Goal: Communication & Community: Share content

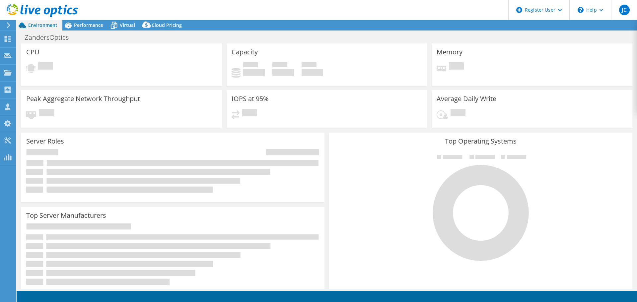
select select "USD"
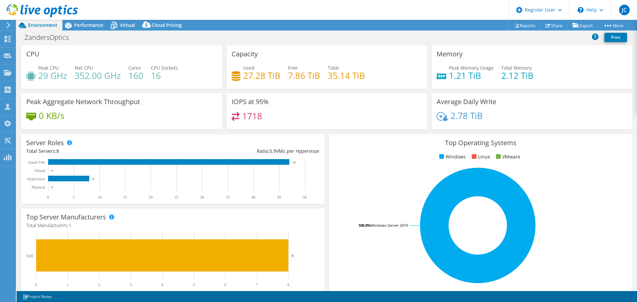
click at [137, 46] on div "CPU Peak CPU 29 GHz Net CPU 352.00 GHz Cores 160 CPU Sockets 16" at bounding box center [121, 66] width 201 height 43
click at [90, 26] on span "Performance" at bounding box center [88, 25] width 29 height 6
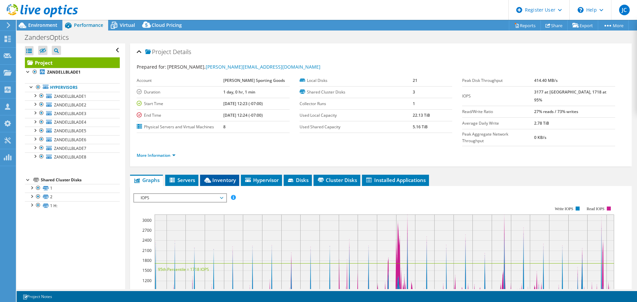
click at [221, 175] on li "Inventory" at bounding box center [219, 180] width 39 height 11
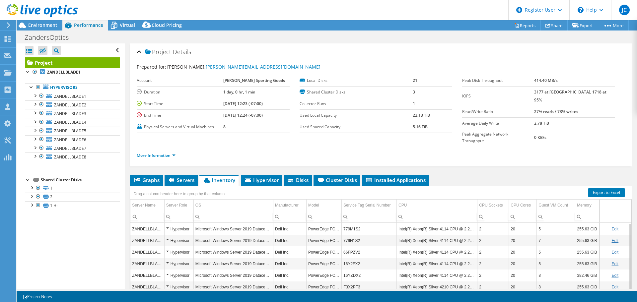
click at [603, 38] on div "ZandersOptics Print" at bounding box center [327, 37] width 620 height 12
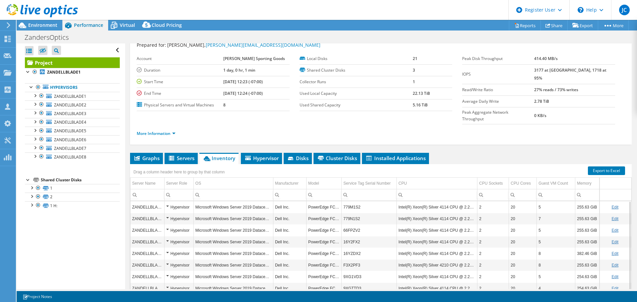
scroll to position [50, 0]
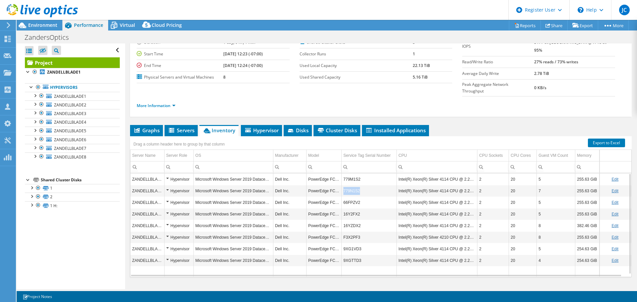
drag, startPoint x: 360, startPoint y: 179, endPoint x: 343, endPoint y: 181, distance: 17.3
click at [343, 185] on td "779N1S2" at bounding box center [369, 191] width 55 height 12
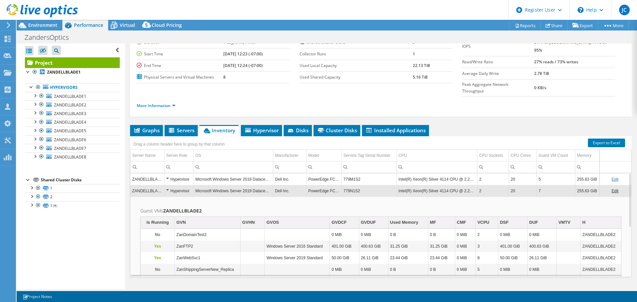
drag, startPoint x: 345, startPoint y: 180, endPoint x: 340, endPoint y: 189, distance: 10.8
click at [340, 197] on td "Guest VMs ZANDELLBLADE2 Is Running GVN GVHN GVOS GVDCF GVDUF Used Memory MF CMF…" at bounding box center [380, 259] width 501 height 124
copy td "779N1S2"
drag, startPoint x: 366, startPoint y: 177, endPoint x: 346, endPoint y: 177, distance: 20.6
click at [346, 185] on td "779N1S2" at bounding box center [369, 191] width 55 height 12
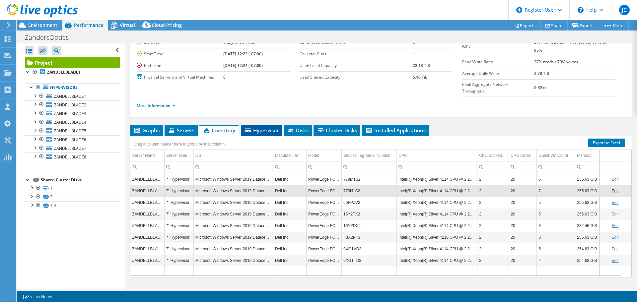
scroll to position [0, 0]
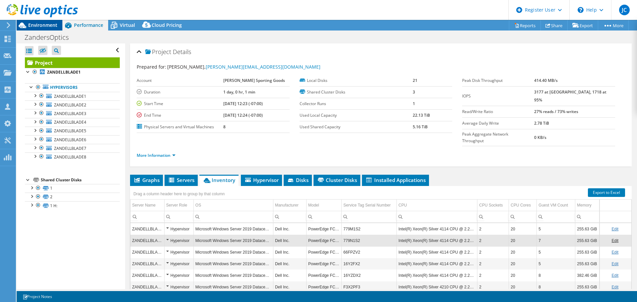
click at [49, 26] on span "Environment" at bounding box center [42, 25] width 29 height 6
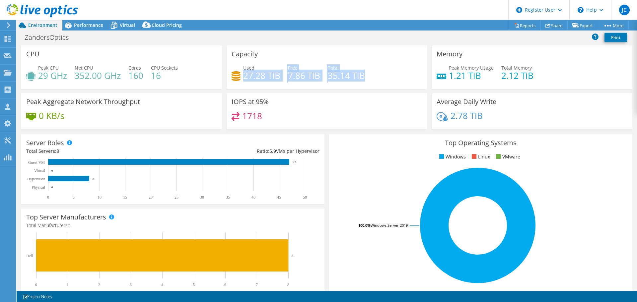
drag, startPoint x: 364, startPoint y: 76, endPoint x: 241, endPoint y: 76, distance: 123.0
click at [241, 76] on div "Used 27.28 TiB Free 7.86 TiB Total 35.14 TiB" at bounding box center [326, 75] width 191 height 22
click at [245, 39] on div "ZandersOptics Print" at bounding box center [327, 37] width 620 height 12
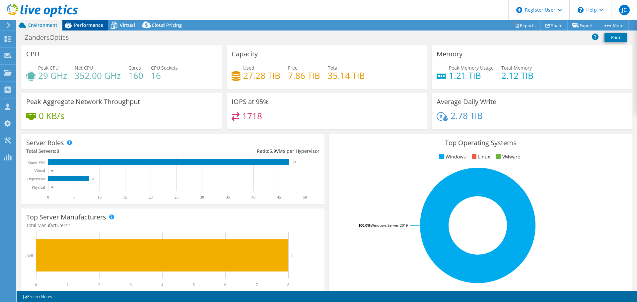
click at [95, 28] on span "Performance" at bounding box center [88, 25] width 29 height 6
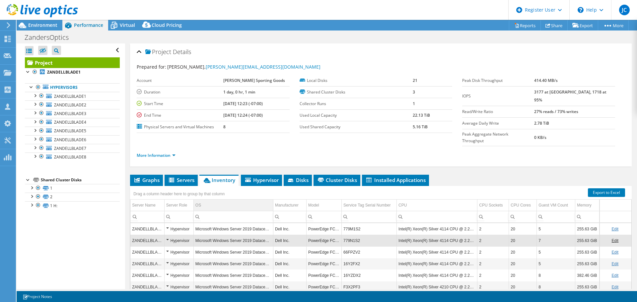
scroll to position [50, 0]
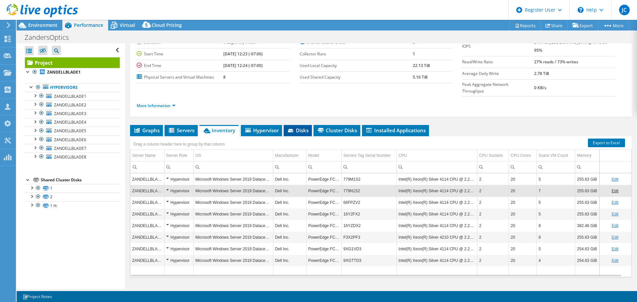
click at [299, 127] on span "Disks" at bounding box center [298, 130] width 22 height 7
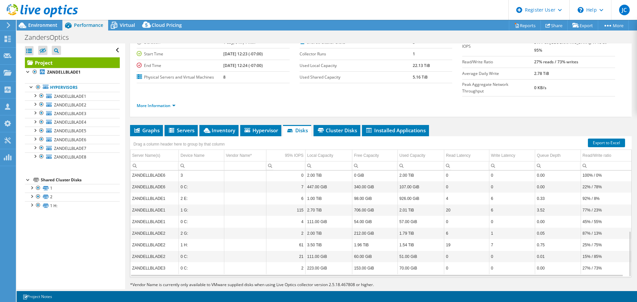
click at [204, 108] on div "Project Details Prepared for: [PERSON_NAME], [PERSON_NAME][EMAIL_ADDRESS][DOMAI…" at bounding box center [380, 148] width 511 height 309
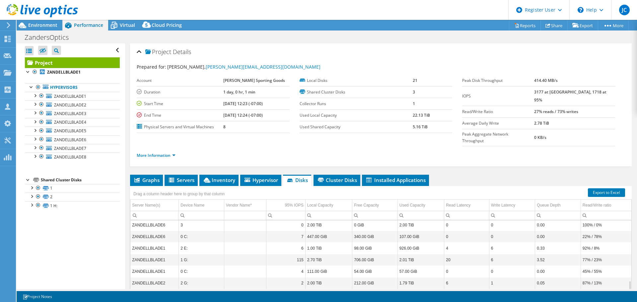
click at [192, 37] on div "ZandersOptics Print" at bounding box center [327, 37] width 620 height 12
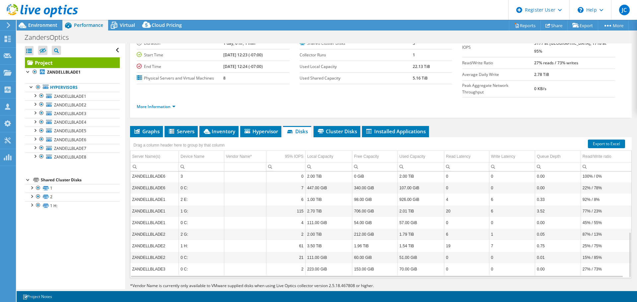
scroll to position [50, 0]
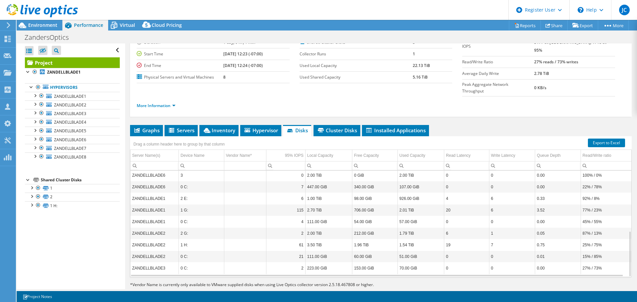
click at [324, 283] on div "Project Details Prepared for: [PERSON_NAME], [PERSON_NAME][EMAIL_ADDRESS][DOMAI…" at bounding box center [380, 148] width 511 height 309
click at [224, 127] on span "Inventory" at bounding box center [219, 130] width 32 height 7
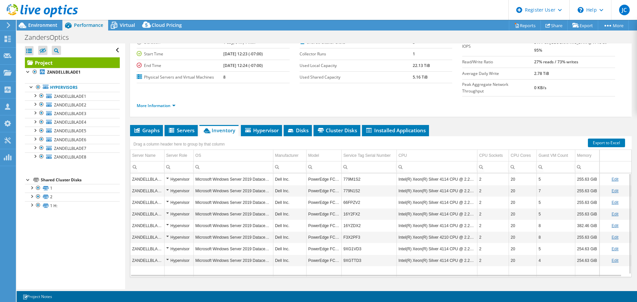
scroll to position [0, 0]
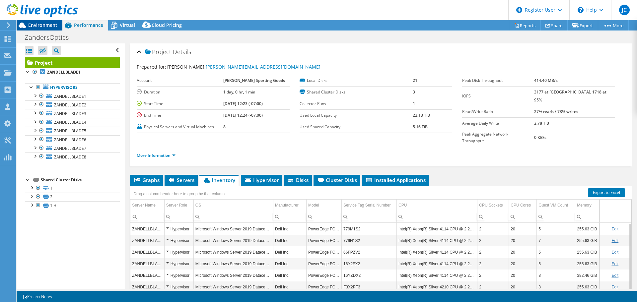
click at [49, 26] on span "Environment" at bounding box center [42, 25] width 29 height 6
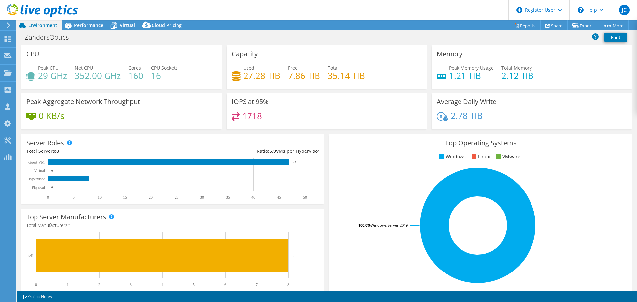
click at [327, 199] on div "Top Operating Systems Windows Linux VMware 100.0% Windows Server 2019" at bounding box center [481, 213] width 308 height 163
drag, startPoint x: 362, startPoint y: 74, endPoint x: 241, endPoint y: 77, distance: 121.1
click at [241, 77] on div "Used 27.28 TiB Free 7.86 TiB Total 35.14 TiB" at bounding box center [326, 75] width 191 height 22
click at [308, 75] on h4 "7.86 TiB" at bounding box center [304, 75] width 32 height 7
click at [89, 25] on span "Performance" at bounding box center [88, 25] width 29 height 6
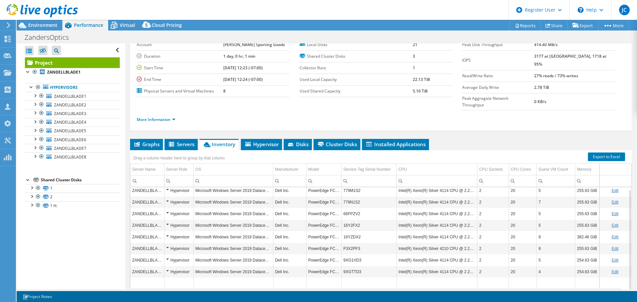
scroll to position [2, 0]
drag, startPoint x: 539, startPoint y: 253, endPoint x: 592, endPoint y: 261, distance: 53.6
click at [592, 266] on tr "ZANDELLBLADE8 Hypervisor Microsoft Windows Server 2019 Datacenter Dell Inc. Pow…" at bounding box center [380, 272] width 501 height 12
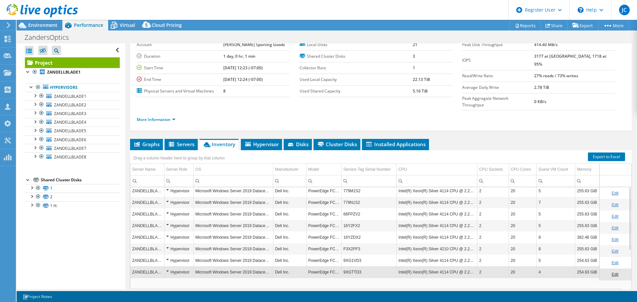
scroll to position [0, 0]
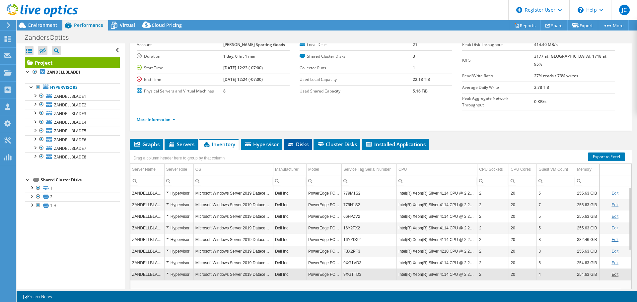
click at [297, 141] on span "Disks" at bounding box center [298, 144] width 22 height 7
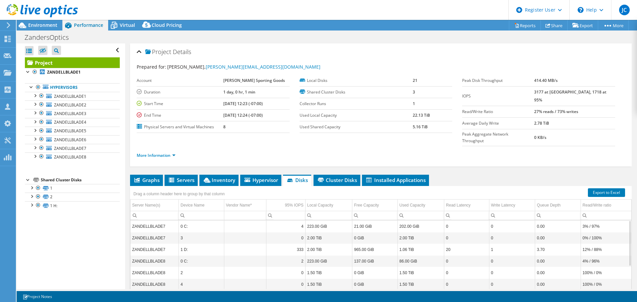
click at [278, 186] on div "Drag a column header here to group by that column" at bounding box center [380, 190] width 501 height 9
click at [31, 205] on div at bounding box center [31, 204] width 7 height 7
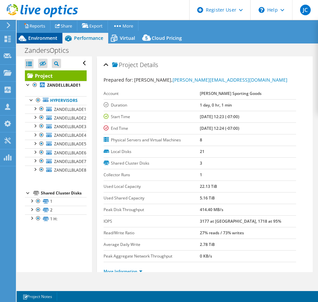
click at [43, 36] on span "Environment" at bounding box center [42, 38] width 29 height 6
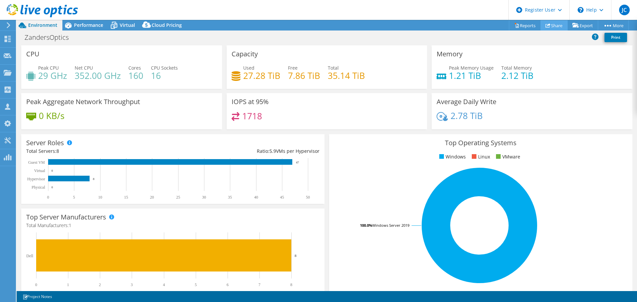
click at [551, 24] on link "Share" at bounding box center [553, 25] width 27 height 10
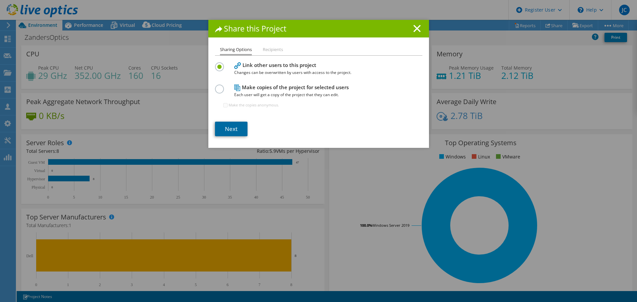
click at [231, 123] on link "Next" at bounding box center [231, 129] width 32 height 15
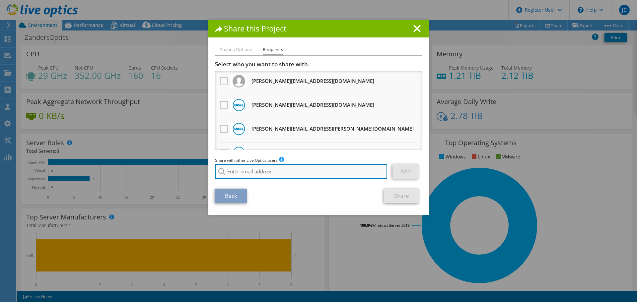
click at [284, 174] on input "search" at bounding box center [301, 171] width 172 height 15
type input "m"
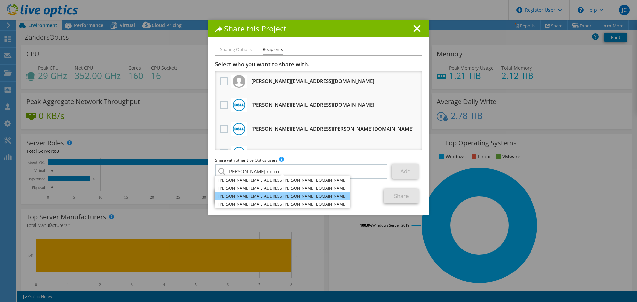
click at [263, 196] on li "[PERSON_NAME][EMAIL_ADDRESS][PERSON_NAME][DOMAIN_NAME]" at bounding box center [282, 196] width 135 height 8
type input "[PERSON_NAME][EMAIL_ADDRESS][PERSON_NAME][DOMAIN_NAME]"
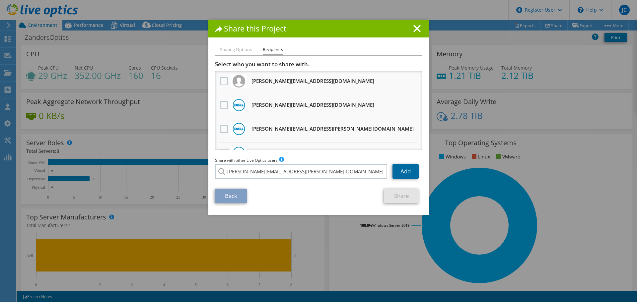
click at [401, 175] on link "Add" at bounding box center [405, 171] width 26 height 15
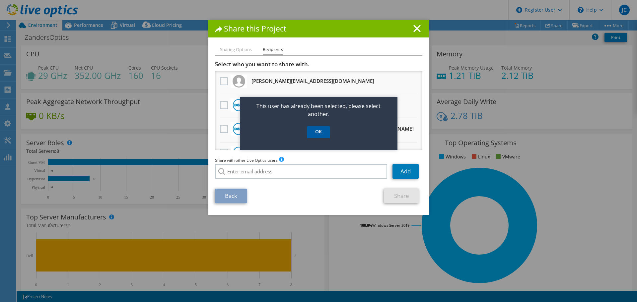
click at [318, 131] on link "OK" at bounding box center [318, 132] width 23 height 12
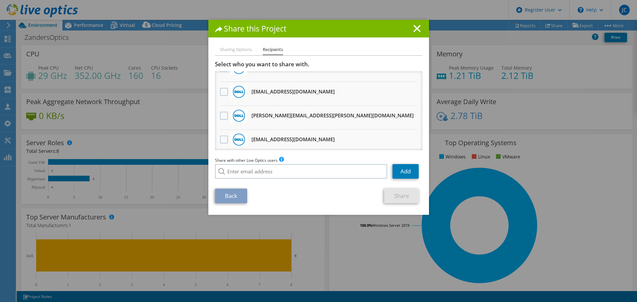
scroll to position [375, 0]
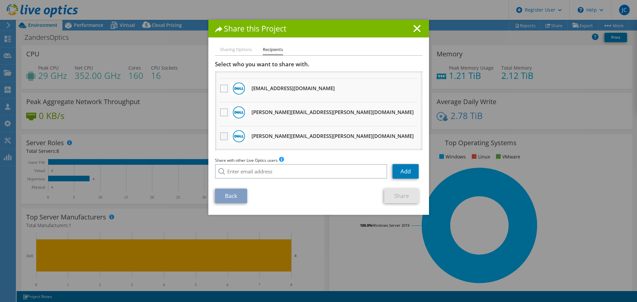
click at [224, 136] on label at bounding box center [225, 136] width 10 height 8
click at [0, 0] on input "checkbox" at bounding box center [0, 0] width 0 height 0
click at [404, 199] on link "Share" at bounding box center [401, 196] width 35 height 15
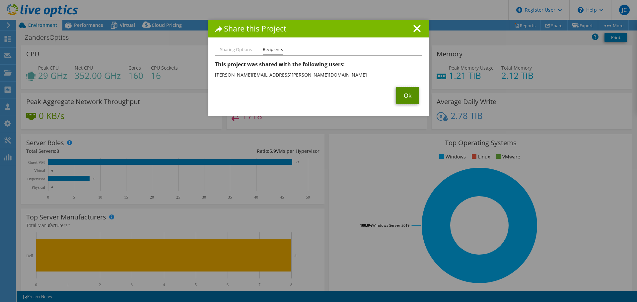
drag, startPoint x: 409, startPoint y: 97, endPoint x: 378, endPoint y: 110, distance: 33.7
click at [408, 98] on link "Ok" at bounding box center [407, 95] width 23 height 17
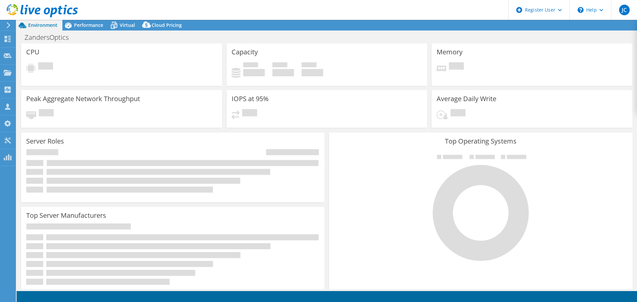
select select "USEast"
select select "USD"
